Goal: Transaction & Acquisition: Download file/media

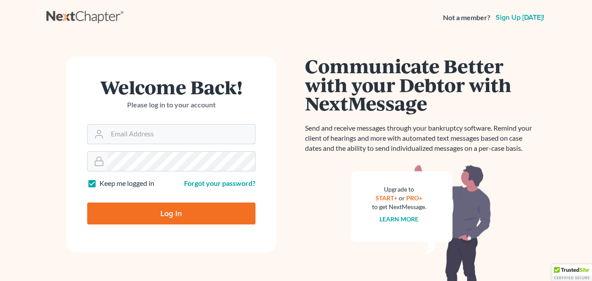
type input "[EMAIL_ADDRESS][DOMAIN_NAME]"
click at [152, 213] on input "Log In" at bounding box center [171, 214] width 168 height 22
type input "Thinking..."
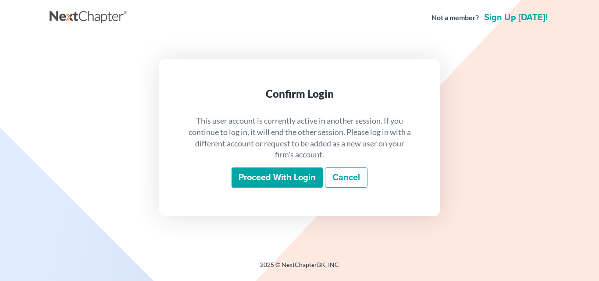
click at [266, 180] on input "Proceed with login" at bounding box center [277, 178] width 91 height 20
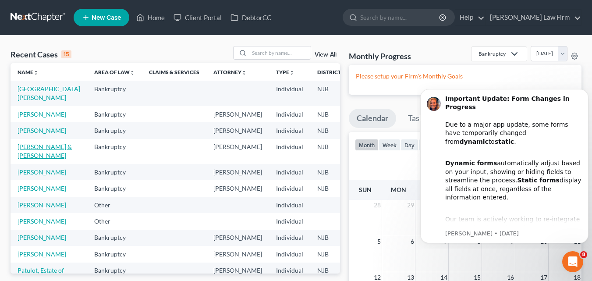
click at [31, 159] on link "Vacchiano, Ethan & Alexis" at bounding box center [45, 151] width 54 height 16
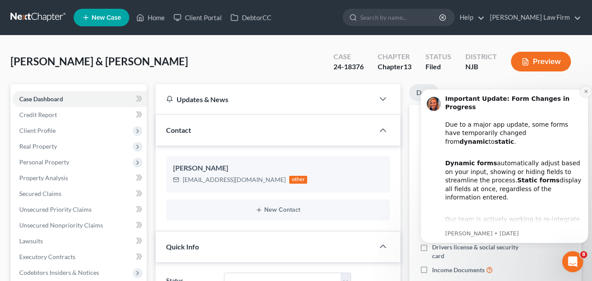
click at [586, 91] on icon "Dismiss notification" at bounding box center [586, 91] width 3 height 3
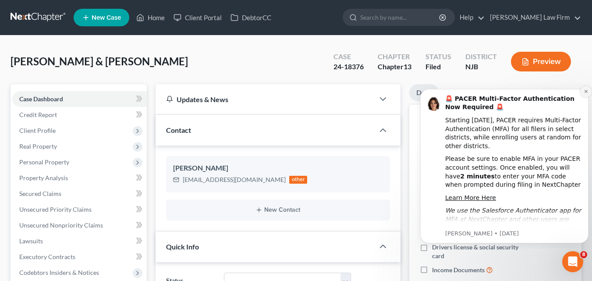
click at [585, 91] on icon "Dismiss notification" at bounding box center [586, 91] width 5 height 5
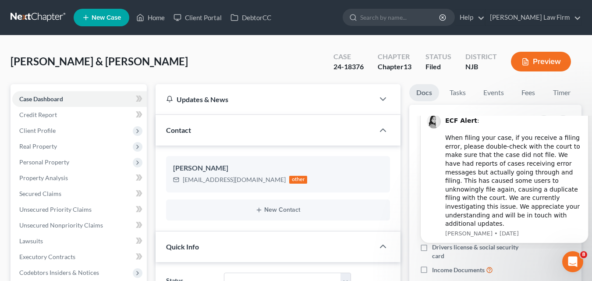
click at [294, 73] on div "Vacchiano, Ethan & Alexis Upgraded Case 24-18376 Chapter Chapter 13 Status File…" at bounding box center [296, 65] width 571 height 38
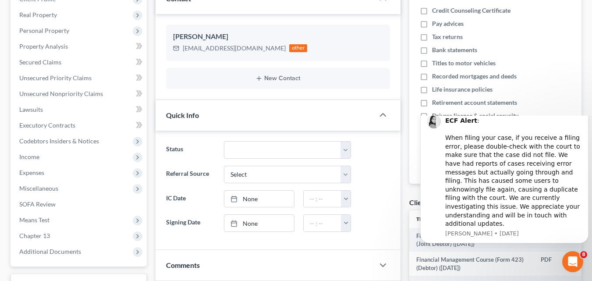
scroll to position [219, 0]
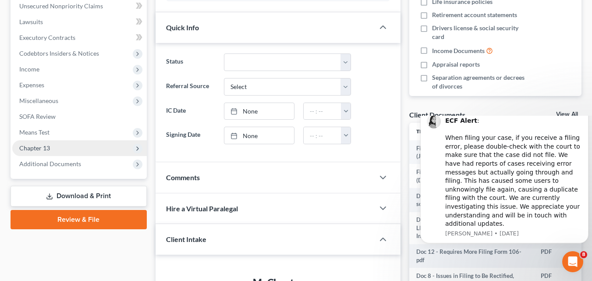
click at [75, 148] on span "Chapter 13" at bounding box center [79, 148] width 135 height 16
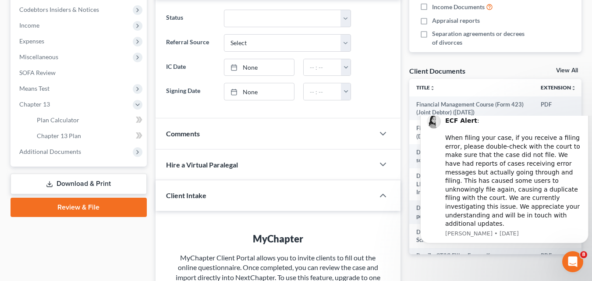
scroll to position [307, 0]
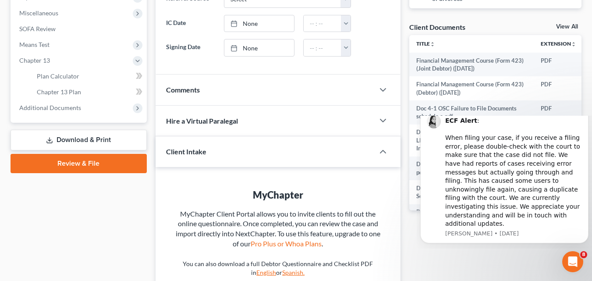
click at [106, 142] on link "Download & Print" at bounding box center [79, 140] width 136 height 21
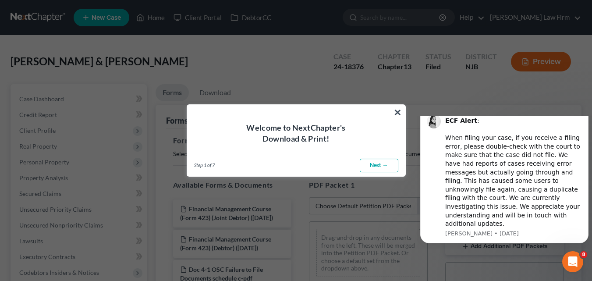
click at [383, 168] on link "Next →" at bounding box center [379, 166] width 39 height 14
select select "0"
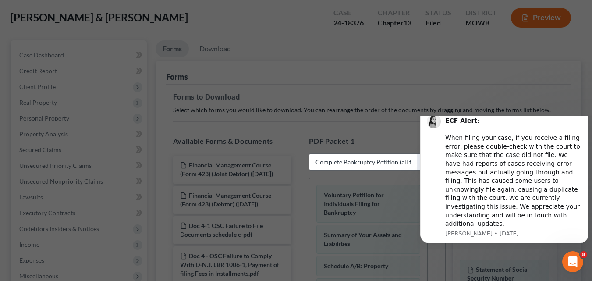
scroll to position [132, 0]
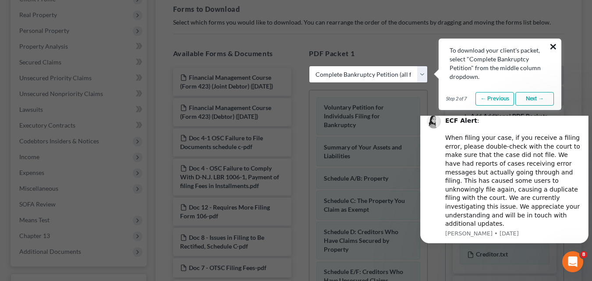
click at [555, 45] on button "×" at bounding box center [553, 46] width 8 height 14
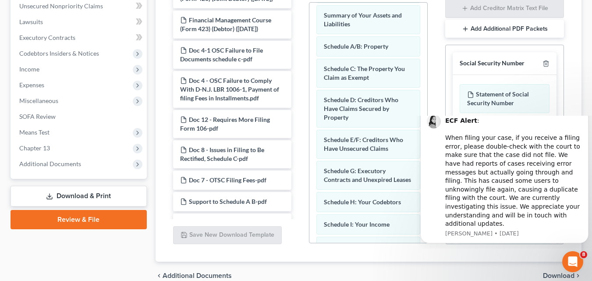
scroll to position [0, 0]
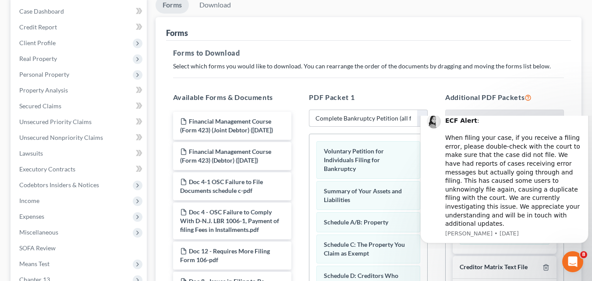
click at [419, 120] on select "Choose Default Petition PDF Packet Complete Bankruptcy Petition (all forms and …" at bounding box center [368, 119] width 119 height 18
click at [309, 110] on select "Choose Default Petition PDF Packet Complete Bankruptcy Petition (all forms and …" at bounding box center [368, 119] width 119 height 18
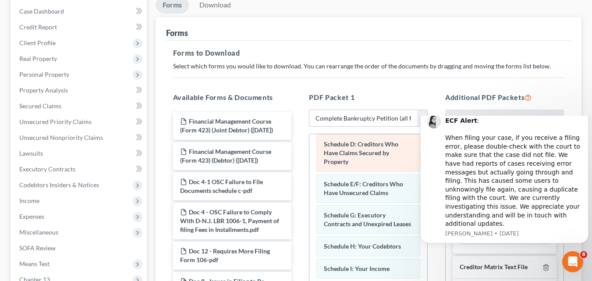
scroll to position [263, 0]
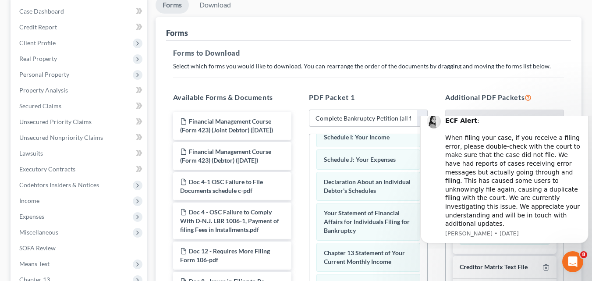
click at [295, 68] on p "Select which forms you would like to download. You can rearrange the order of t…" at bounding box center [368, 66] width 391 height 9
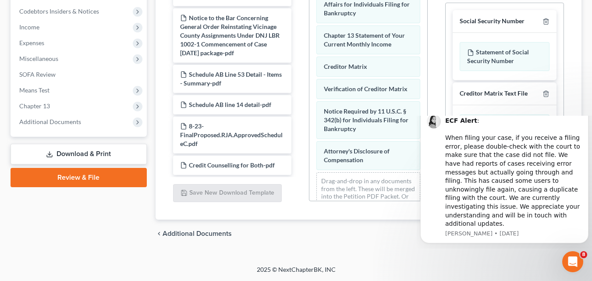
scroll to position [202, 0]
drag, startPoint x: 340, startPoint y: 224, endPoint x: 338, endPoint y: 219, distance: 5.1
click at [323, 225] on div "chevron_left Additional Documents Download chevron_right" at bounding box center [369, 234] width 426 height 28
click at [494, 151] on div "ECF Alert : ​ When filing your case, if you receive a filing error, please doub…" at bounding box center [514, 173] width 137 height 112
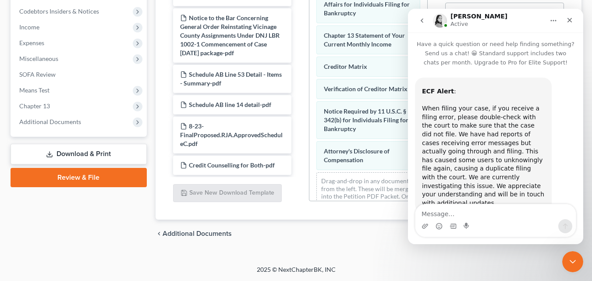
scroll to position [18, 0]
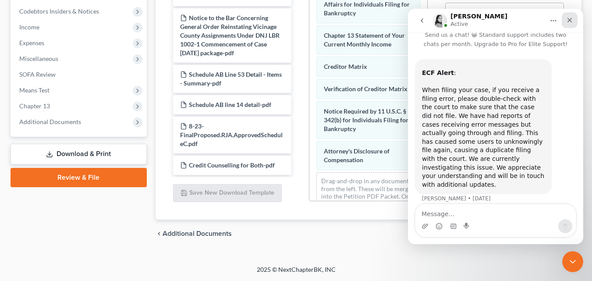
click at [571, 20] on icon "Close" at bounding box center [570, 20] width 5 height 5
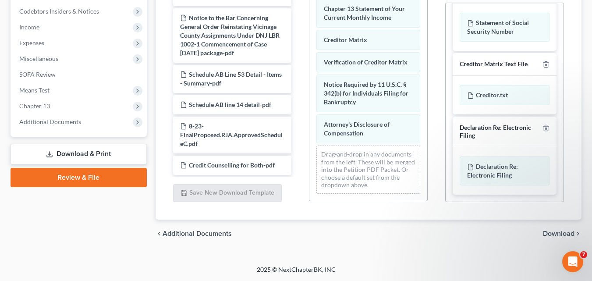
scroll to position [0, 0]
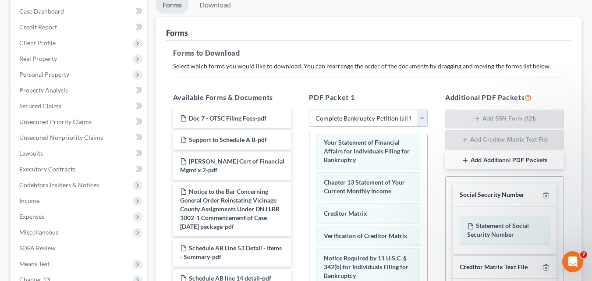
click at [426, 119] on select "Choose Default Petition PDF Packet Complete Bankruptcy Petition (all forms and …" at bounding box center [368, 119] width 119 height 18
click at [309, 110] on select "Choose Default Petition PDF Packet Complete Bankruptcy Petition (all forms and …" at bounding box center [368, 119] width 119 height 18
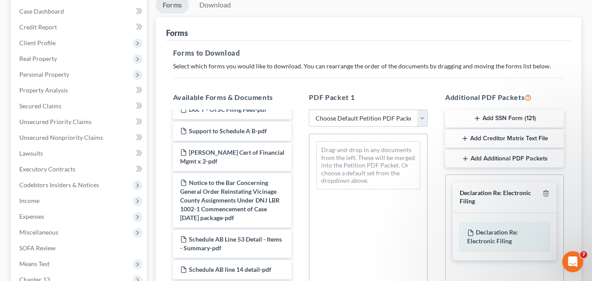
click at [382, 168] on div "Drag-and-drop in any documents from the left. These will be merged into the Pet…" at bounding box center [369, 165] width 104 height 48
click at [256, 100] on h5 "Available Forms & Documents" at bounding box center [232, 97] width 119 height 11
click at [262, 96] on h5 "Available Forms & Documents" at bounding box center [232, 97] width 119 height 11
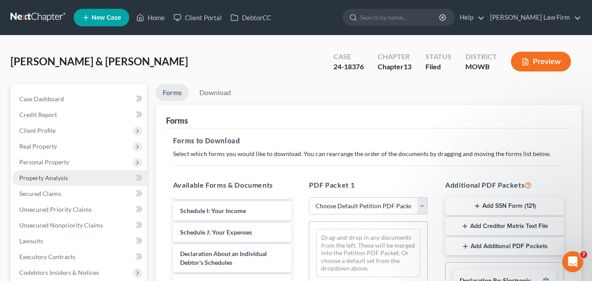
scroll to position [132, 0]
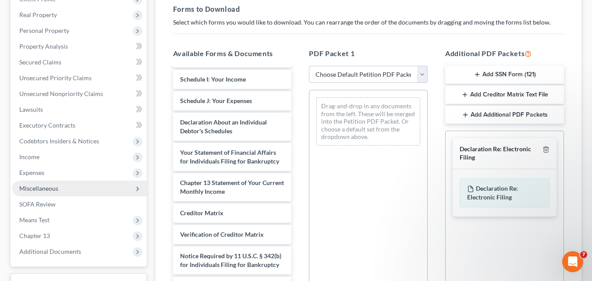
click at [89, 185] on span "Miscellaneous" at bounding box center [79, 189] width 135 height 16
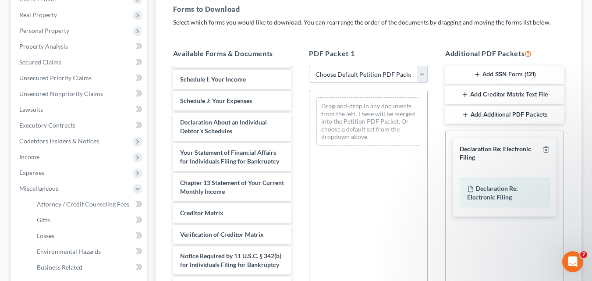
scroll to position [263, 0]
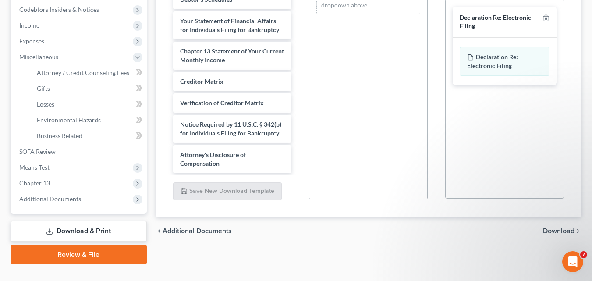
click at [101, 232] on link "Download & Print" at bounding box center [79, 231] width 136 height 21
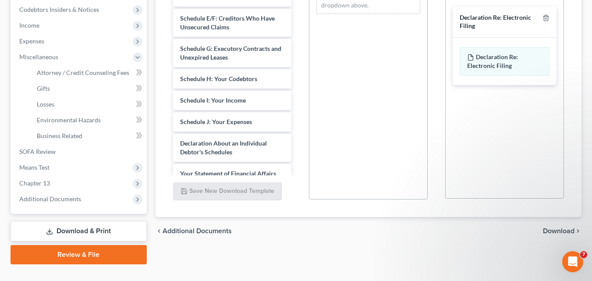
scroll to position [497, 0]
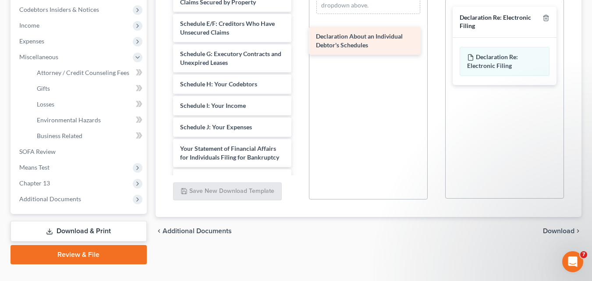
drag, startPoint x: 237, startPoint y: 163, endPoint x: 371, endPoint y: 42, distance: 180.7
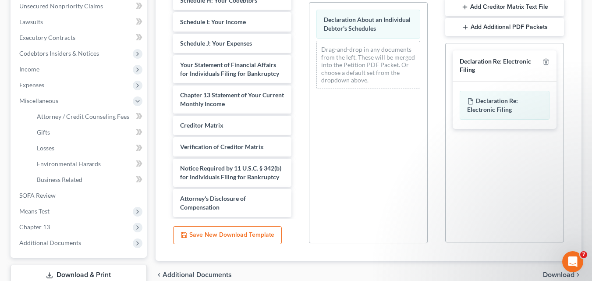
scroll to position [651, 0]
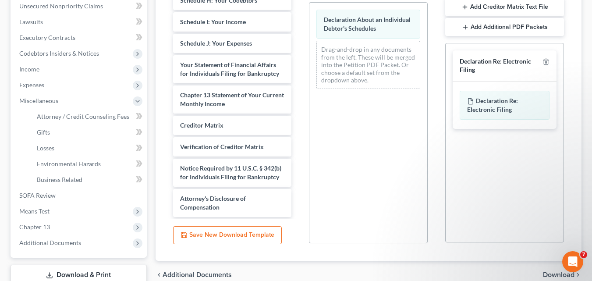
scroll to position [88, 0]
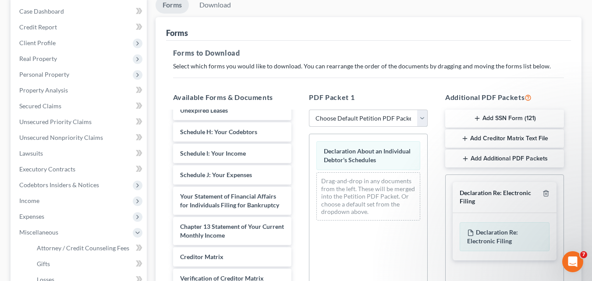
click at [421, 118] on select "Choose Default Petition PDF Packet Complete Bankruptcy Petition (all forms and …" at bounding box center [368, 119] width 119 height 18
select select "0"
click at [309, 110] on select "Choose Default Petition PDF Packet Complete Bankruptcy Petition (all forms and …" at bounding box center [368, 119] width 119 height 18
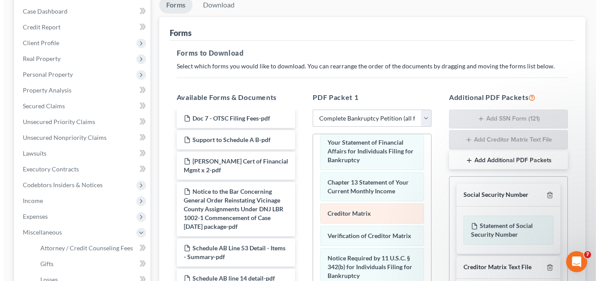
scroll to position [263, 0]
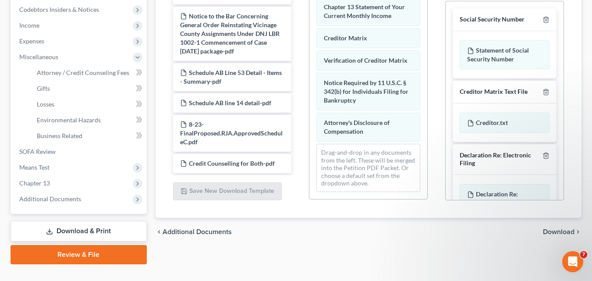
click at [562, 234] on span "Download" at bounding box center [559, 231] width 32 height 7
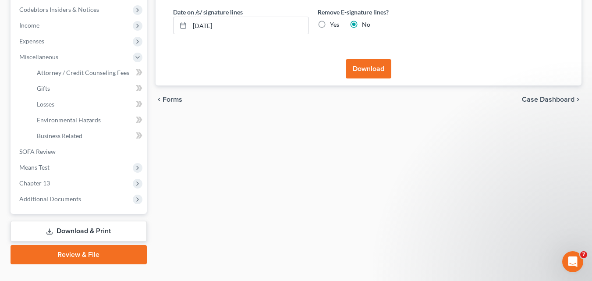
click at [332, 26] on label "Yes" at bounding box center [334, 24] width 9 height 9
click at [334, 26] on input "Yes" at bounding box center [337, 23] width 6 height 6
radio input "true"
radio input "false"
click at [368, 67] on button "Download" at bounding box center [369, 68] width 46 height 19
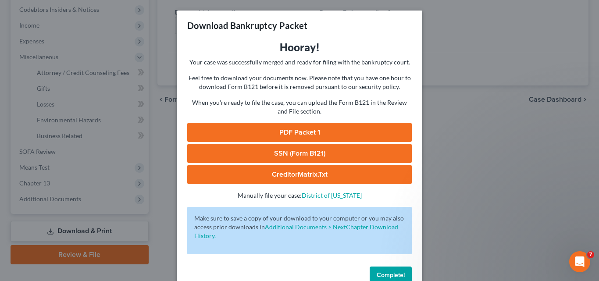
click at [316, 132] on link "PDF Packet 1" at bounding box center [299, 132] width 225 height 19
